Goal: Task Accomplishment & Management: Complete application form

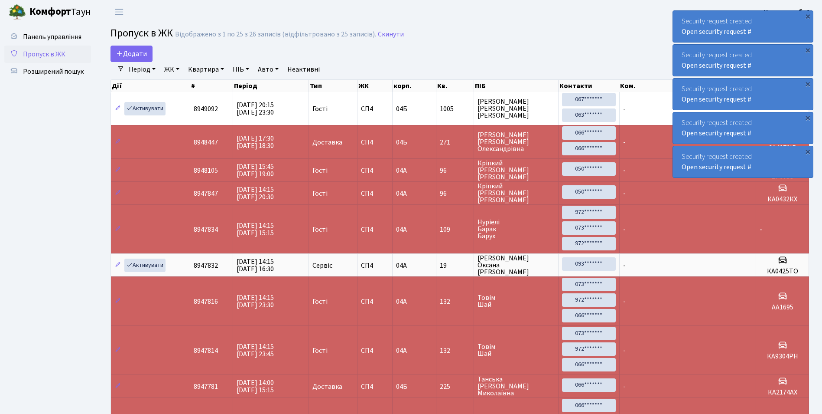
select select "25"
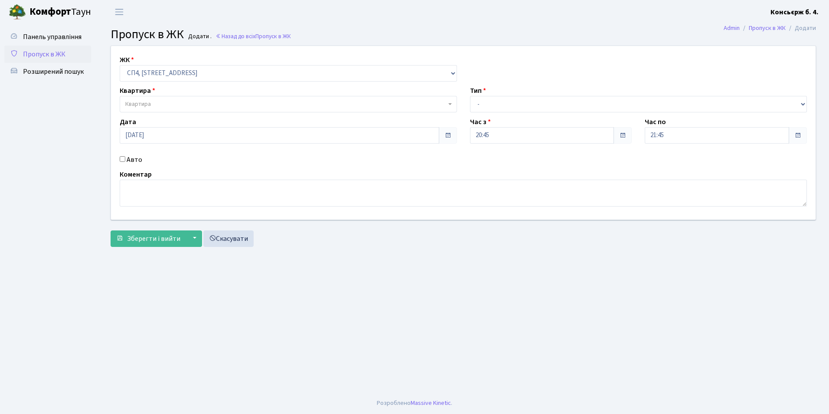
select select "325"
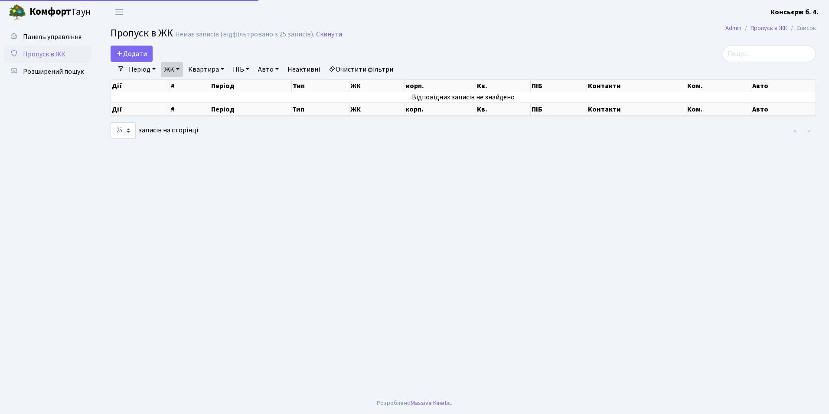
select select "25"
click at [138, 55] on span "Додати" at bounding box center [131, 54] width 31 height 10
select select "25"
